Goal: Task Accomplishment & Management: Manage account settings

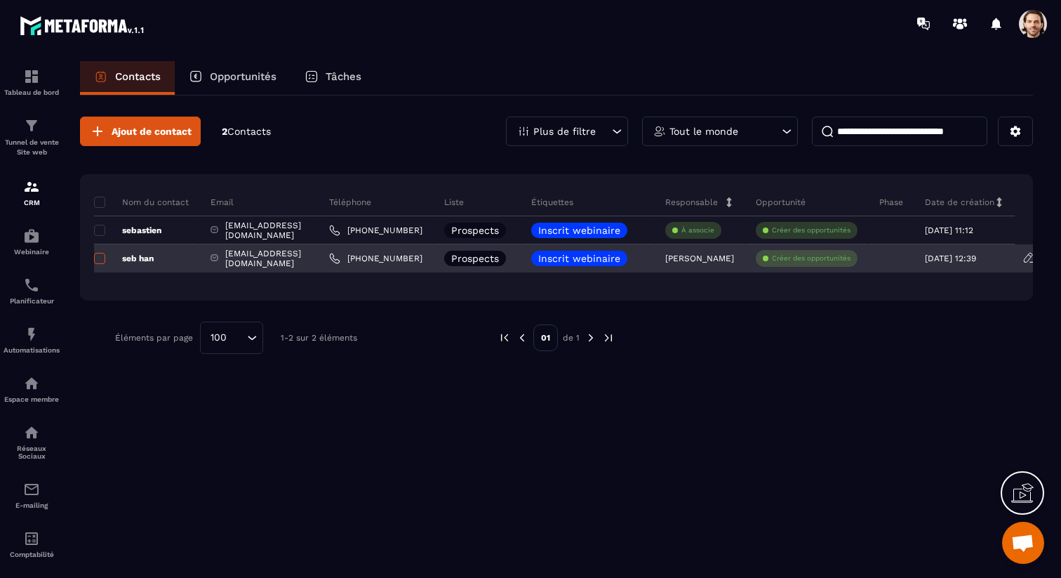
click at [100, 260] on span at bounding box center [99, 258] width 11 height 11
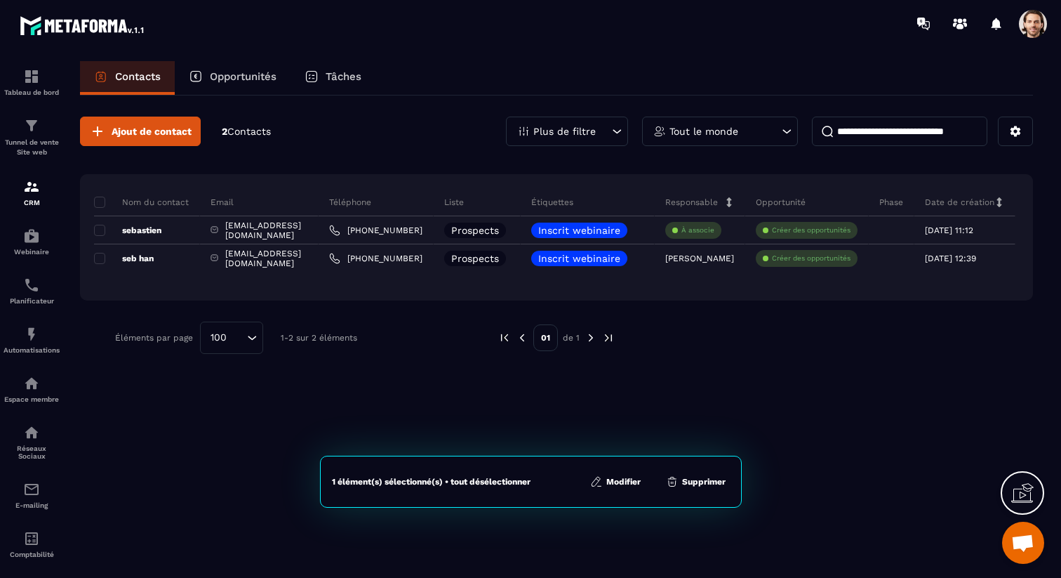
click at [695, 484] on button "Supprimer" at bounding box center [696, 482] width 68 height 14
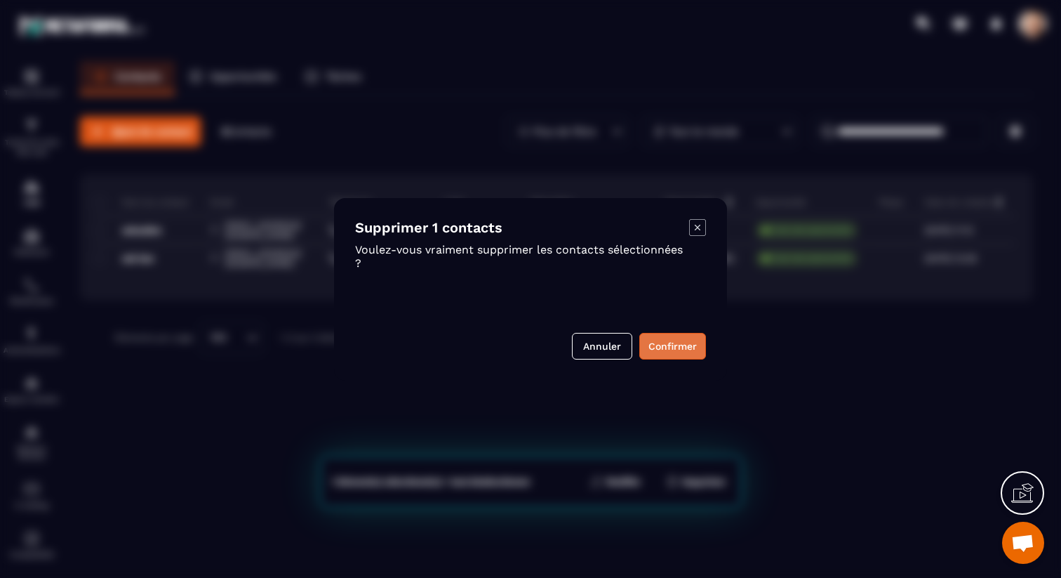
click at [684, 342] on button "Confirmer" at bounding box center [673, 346] width 67 height 27
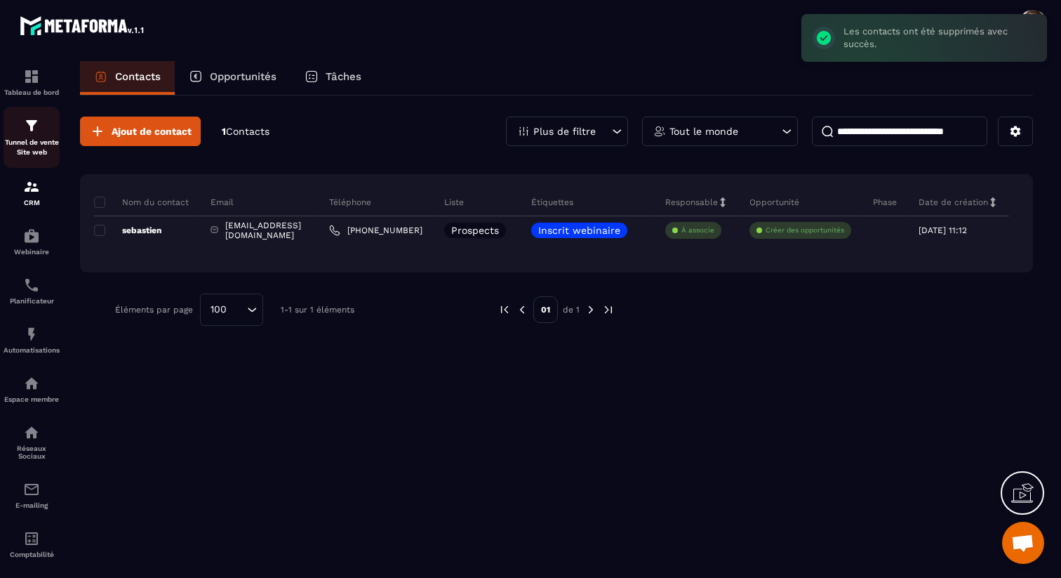
click at [34, 140] on p "Tunnel de vente Site web" at bounding box center [32, 148] width 56 height 20
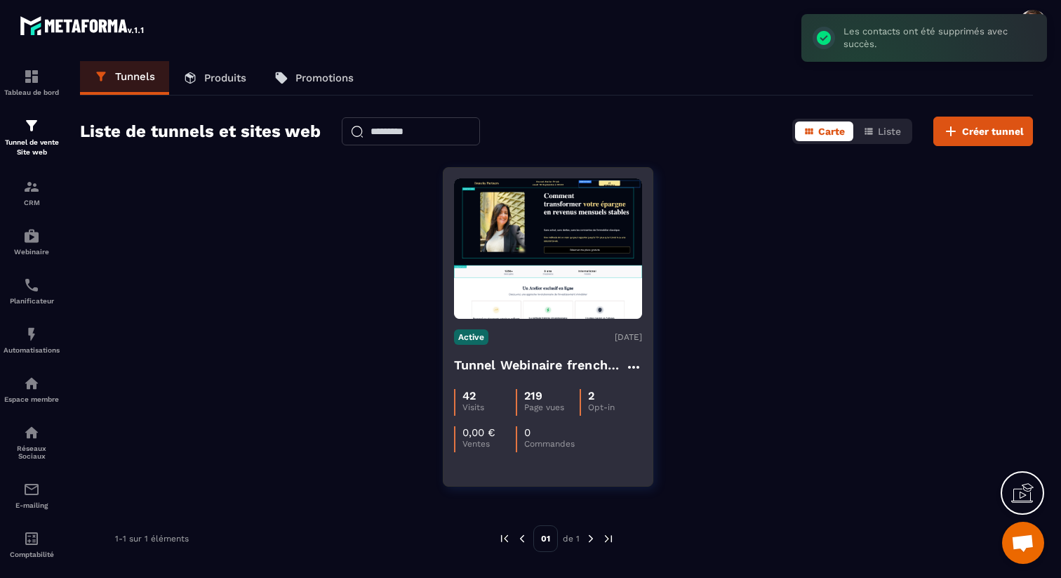
click at [491, 369] on h4 "Tunnel Webinaire frenchy partners" at bounding box center [539, 365] width 171 height 20
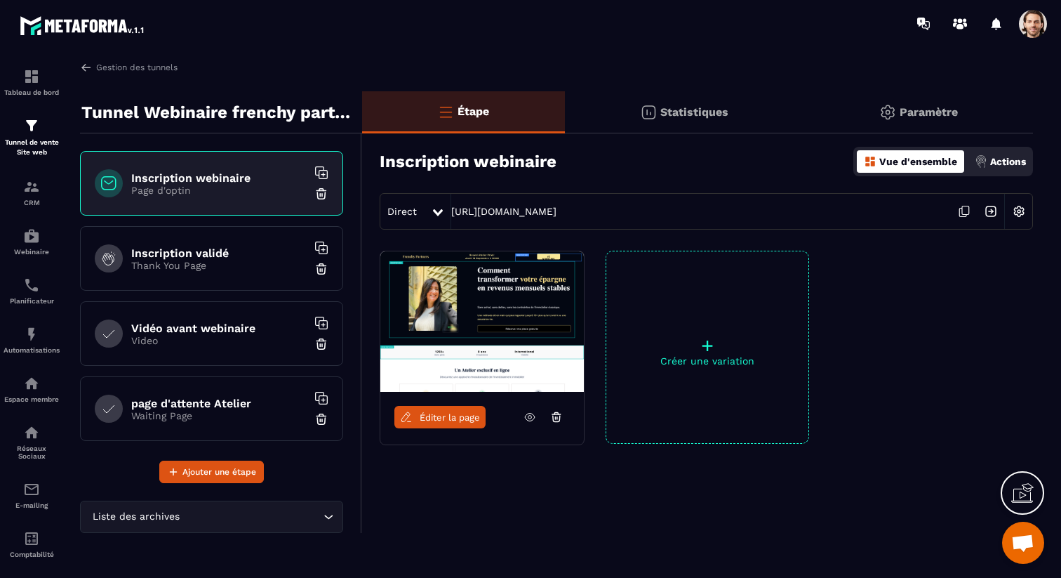
click at [988, 213] on img at bounding box center [991, 211] width 27 height 27
